Goal: Information Seeking & Learning: Learn about a topic

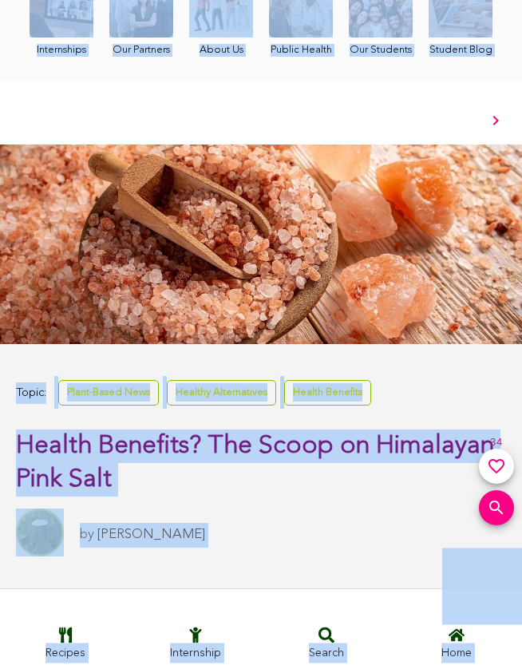
scroll to position [248, 0]
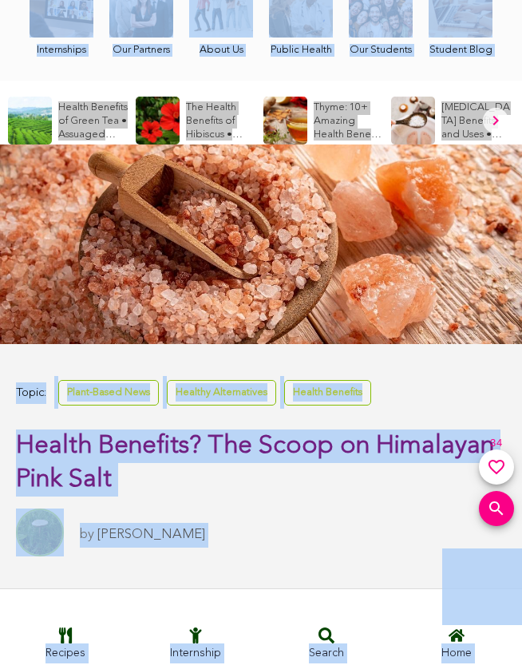
click at [199, 445] on span "Health Benefits? The Scoop on Himalayan Pink Salt" at bounding box center [255, 462] width 478 height 59
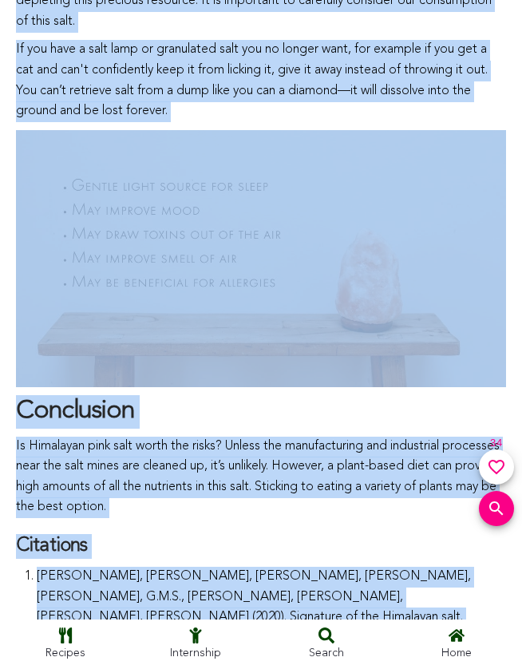
scroll to position [5604, 0]
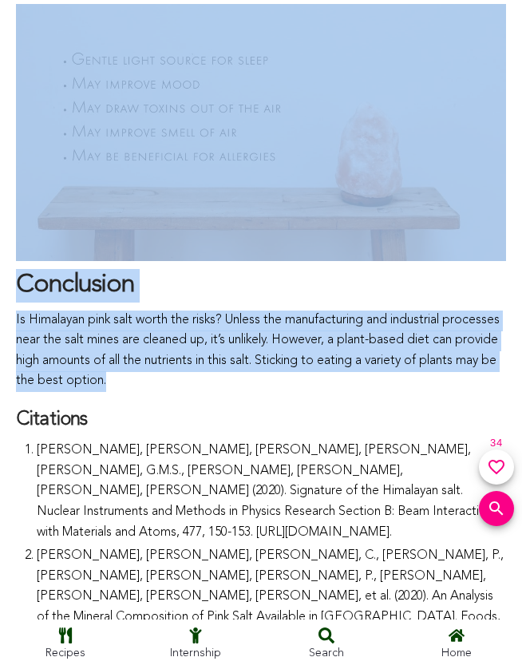
drag, startPoint x: 22, startPoint y: 444, endPoint x: 242, endPoint y: 355, distance: 236.6
copy div "Health Benefits? The Scoop on Himalayan Pink Salt by Lydia Fox CONTRIBUTORS Lyd…"
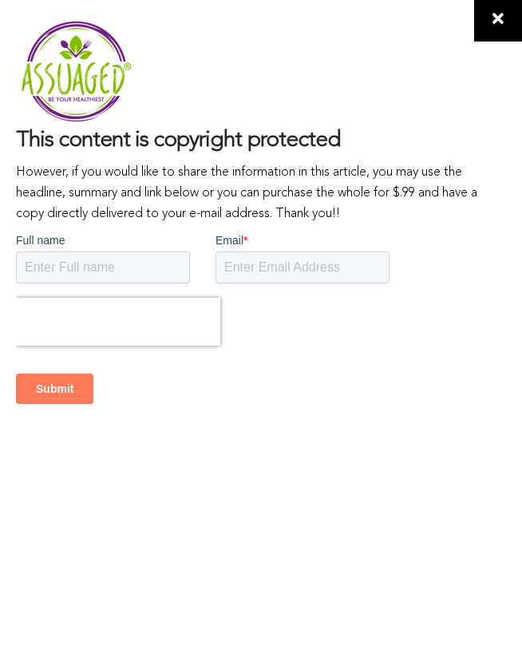
scroll to position [0, 0]
click at [487, 30] on span at bounding box center [498, 20] width 48 height 41
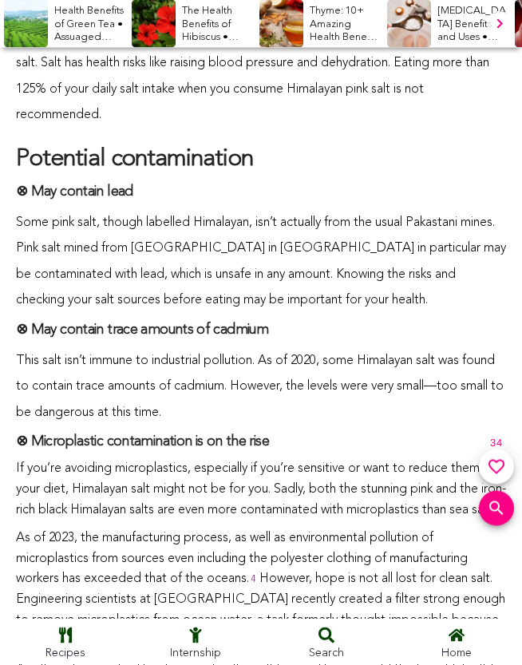
scroll to position [4562, 0]
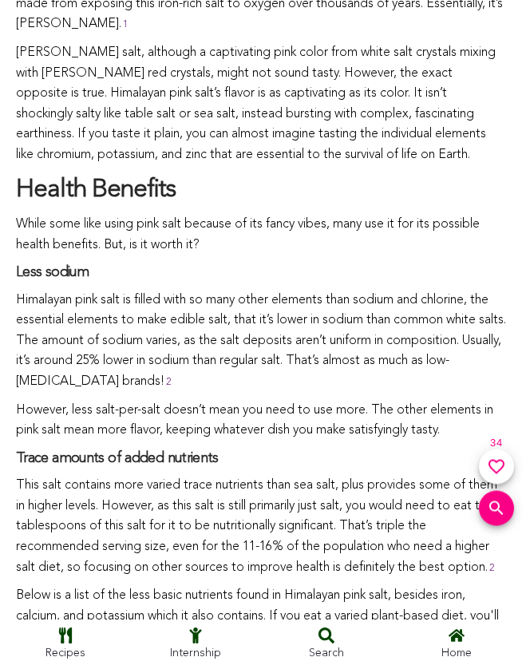
scroll to position [1210, 0]
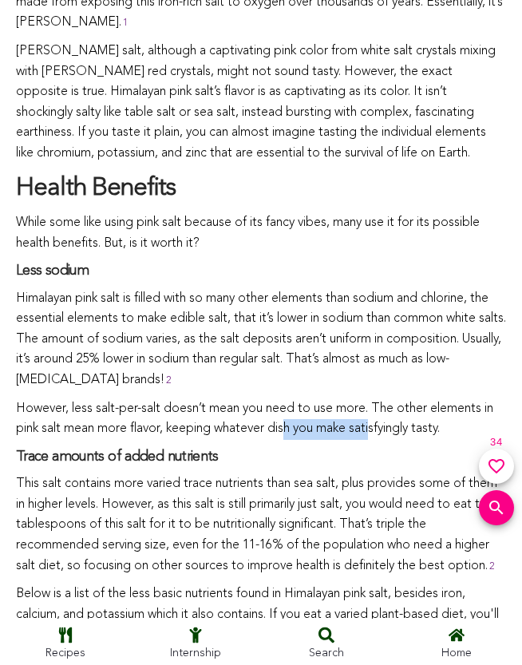
drag, startPoint x: 294, startPoint y: 383, endPoint x: 380, endPoint y: 385, distance: 86.2
click at [380, 400] on p "However, less salt-per-salt doesn’t mean you need to use more. The other elemen…" at bounding box center [261, 420] width 490 height 41
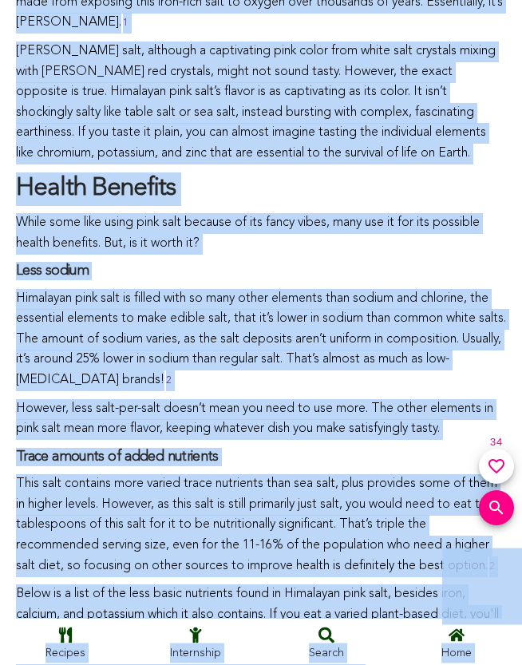
copy body "LORE IP DO & SIT AMETCON ADI 022(e)(6) SED-DOEIUS TEMPORI UTLABOREET DOLOREM AL…"
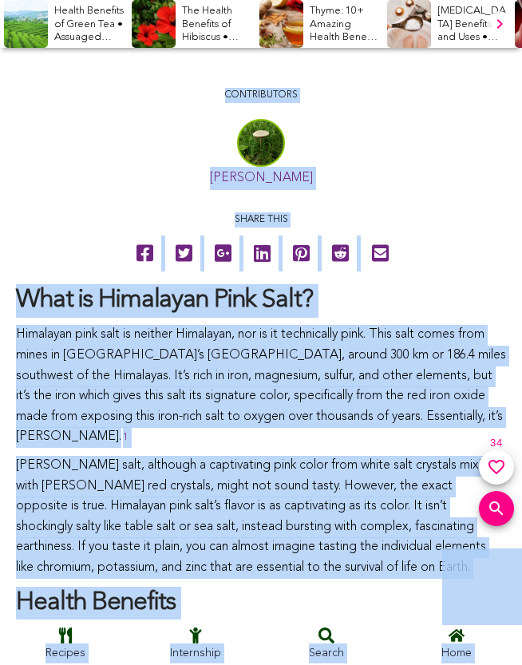
scroll to position [785, 0]
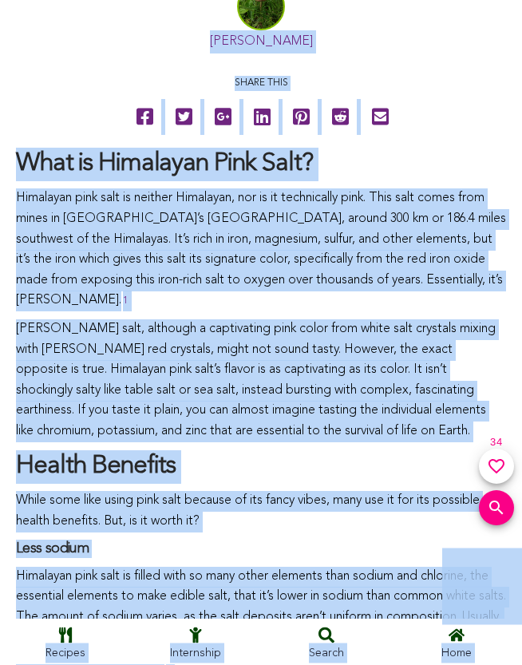
click at [275, 404] on p "[PERSON_NAME] salt, although a captivating pink color from white salt crystals …" at bounding box center [261, 381] width 490 height 123
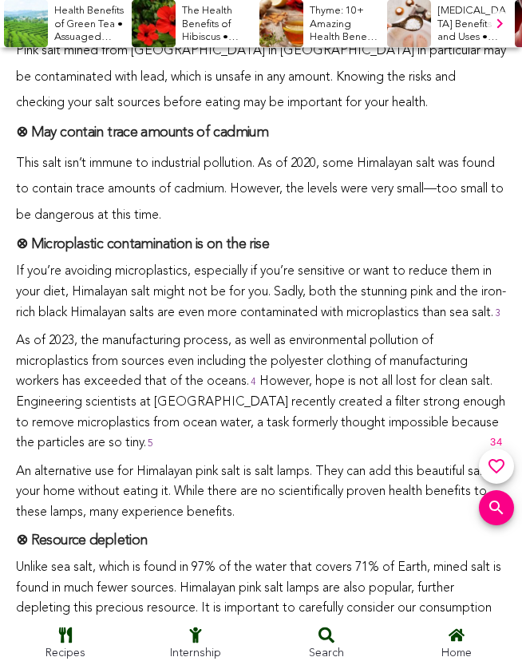
scroll to position [4870, 0]
